Goal: Communication & Community: Answer question/provide support

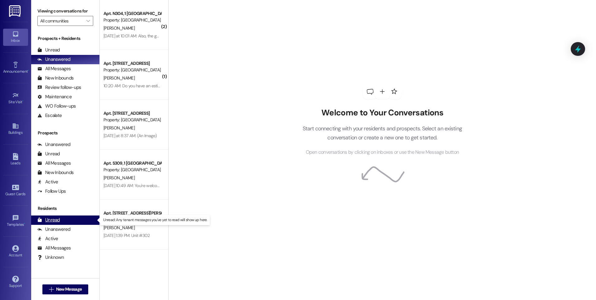
click at [56, 222] on div "Unread" at bounding box center [48, 220] width 22 height 7
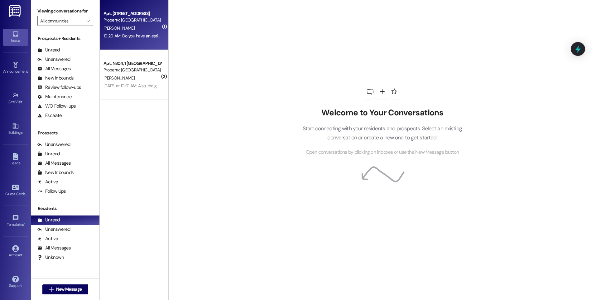
click at [130, 17] on div "Property: [GEOGRAPHIC_DATA]" at bounding box center [132, 20] width 58 height 7
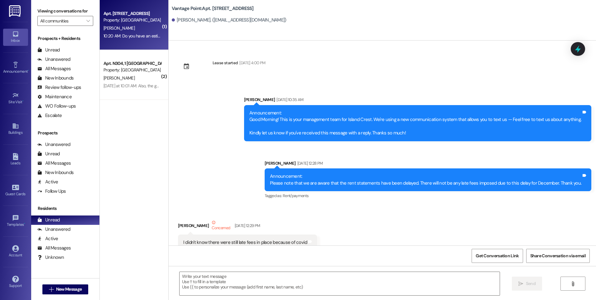
scroll to position [27765, 0]
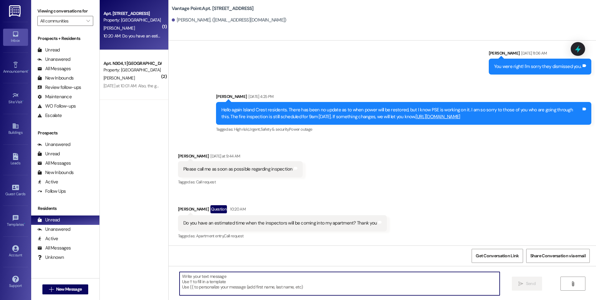
click at [241, 293] on textarea at bounding box center [340, 283] width 320 height 23
type textarea "i"
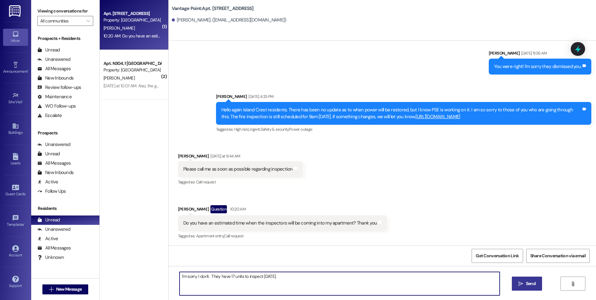
type textarea "I'm sorry. I don't. They have 17 units to inspect [DATE]."
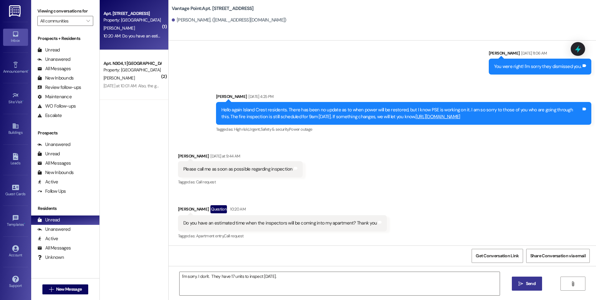
click at [531, 285] on span "Send" at bounding box center [531, 283] width 10 height 7
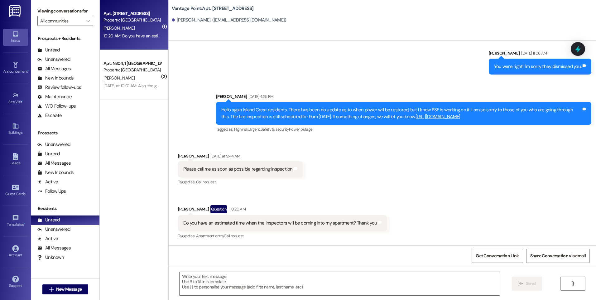
scroll to position [27765, 0]
click at [132, 32] on div "10:20 AM: Do you have an estimated time when the inspectors will be coming into…" at bounding box center [132, 36] width 59 height 8
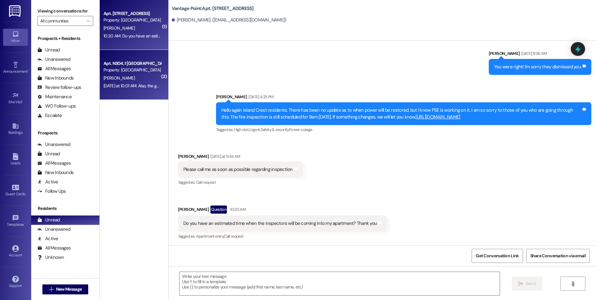
click at [122, 84] on div "[DATE] at 10:01 AM: Also, the garbage room floor, north end needs washing. It's…" at bounding box center [202, 86] width 199 height 6
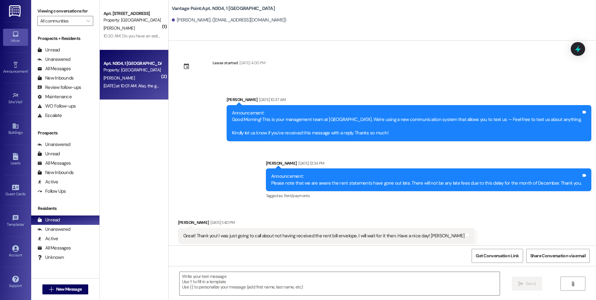
scroll to position [21009, 0]
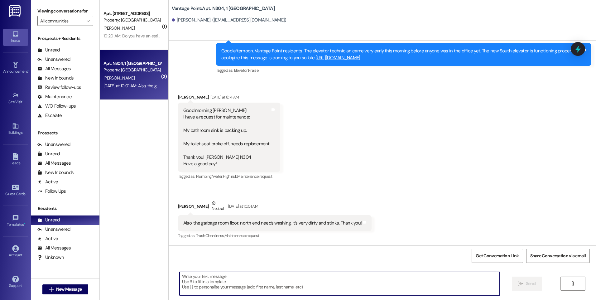
click at [242, 282] on textarea at bounding box center [340, 283] width 320 height 23
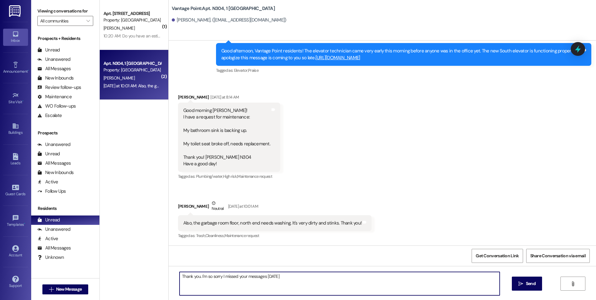
type textarea "Thank you. I'm so sorry I missed your messages [DATE]."
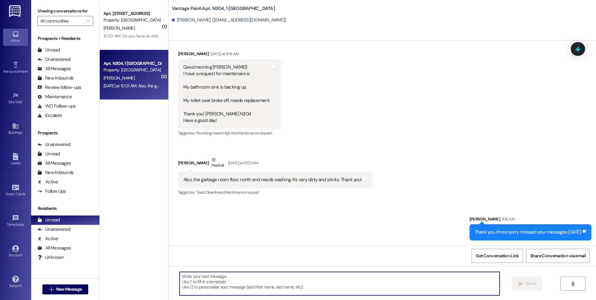
scroll to position [21052, 0]
